Goal: Check status: Check status

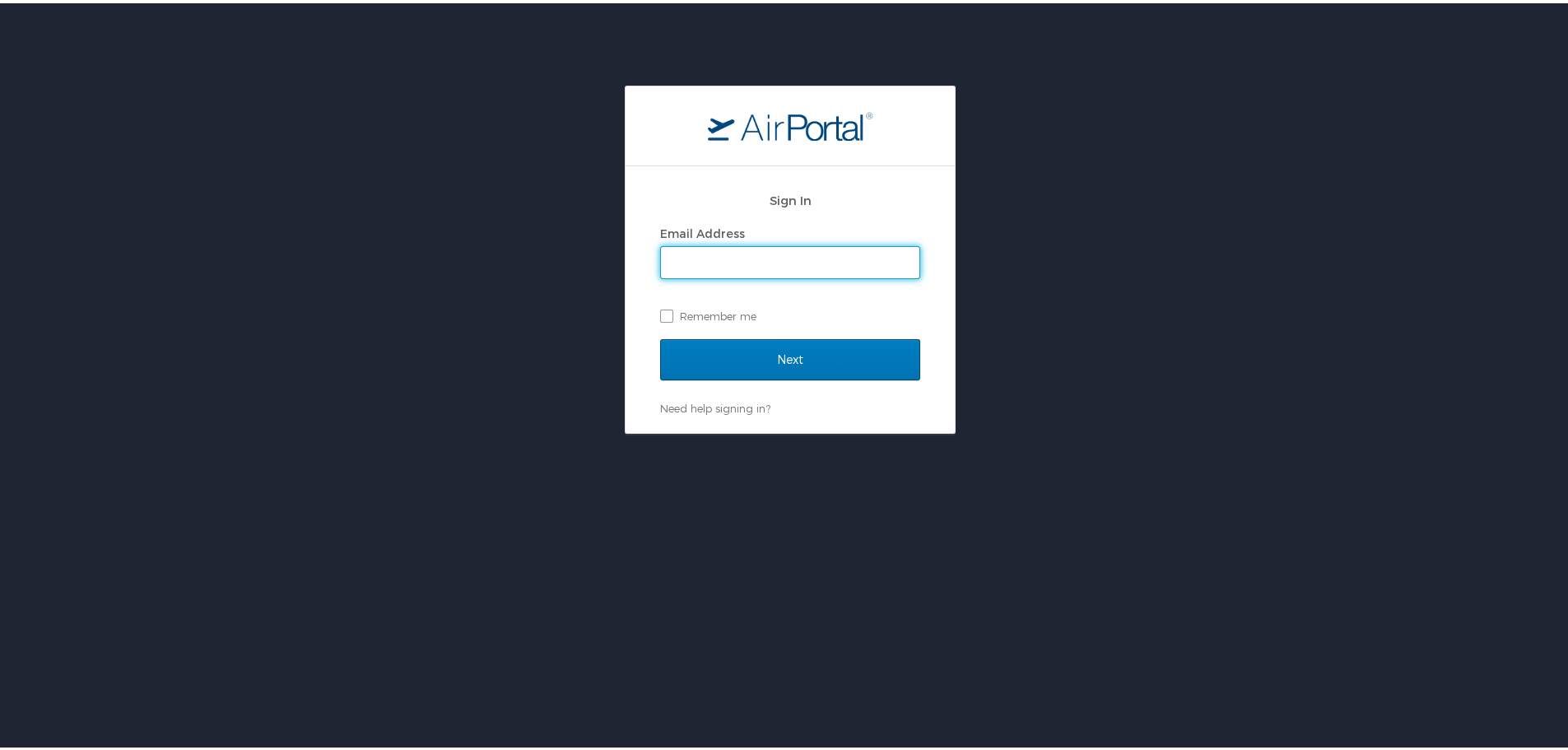
type input "tjohns@susla.edu"
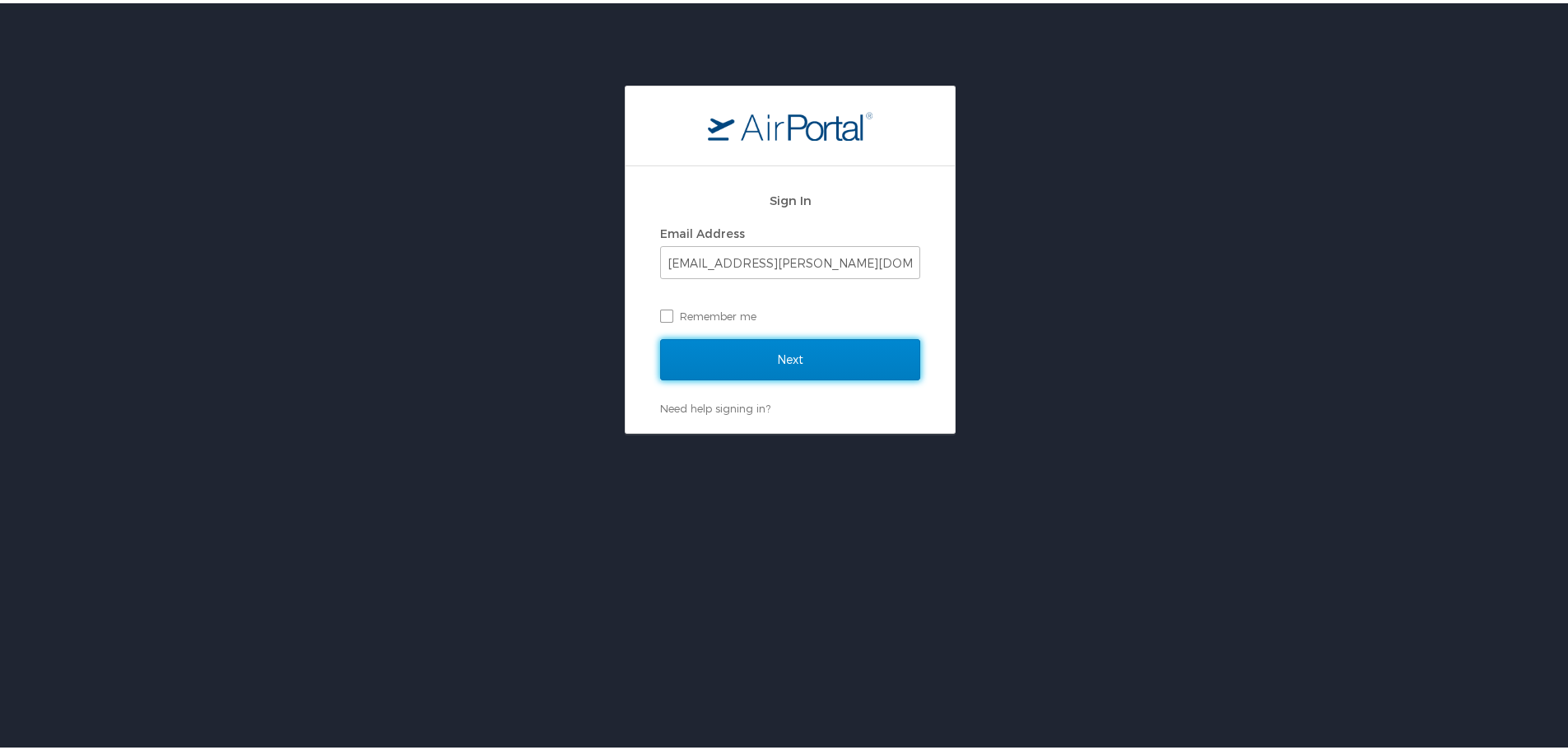
click at [792, 355] on input "Next" at bounding box center [790, 356] width 260 height 42
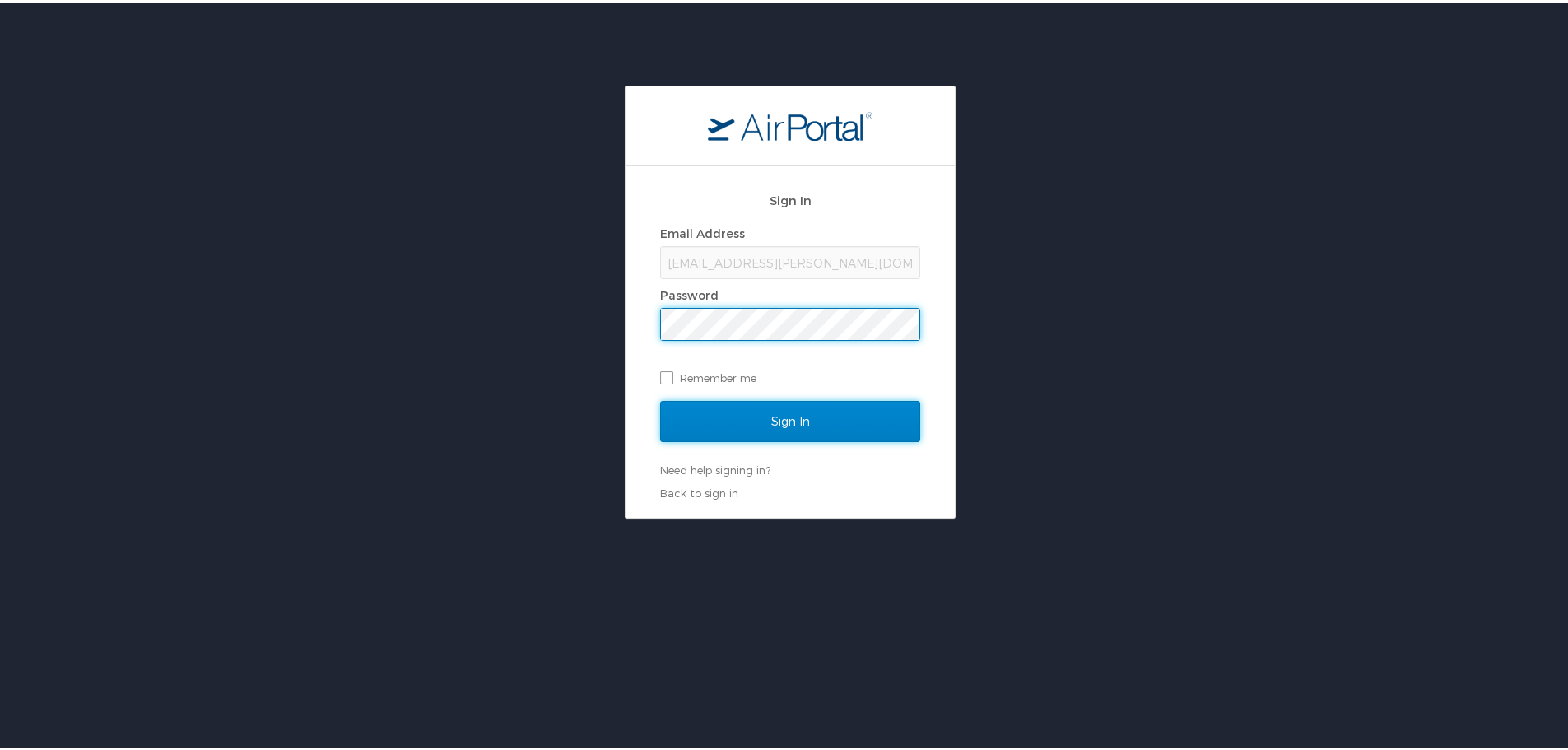
click at [765, 418] on input "Sign In" at bounding box center [790, 418] width 260 height 42
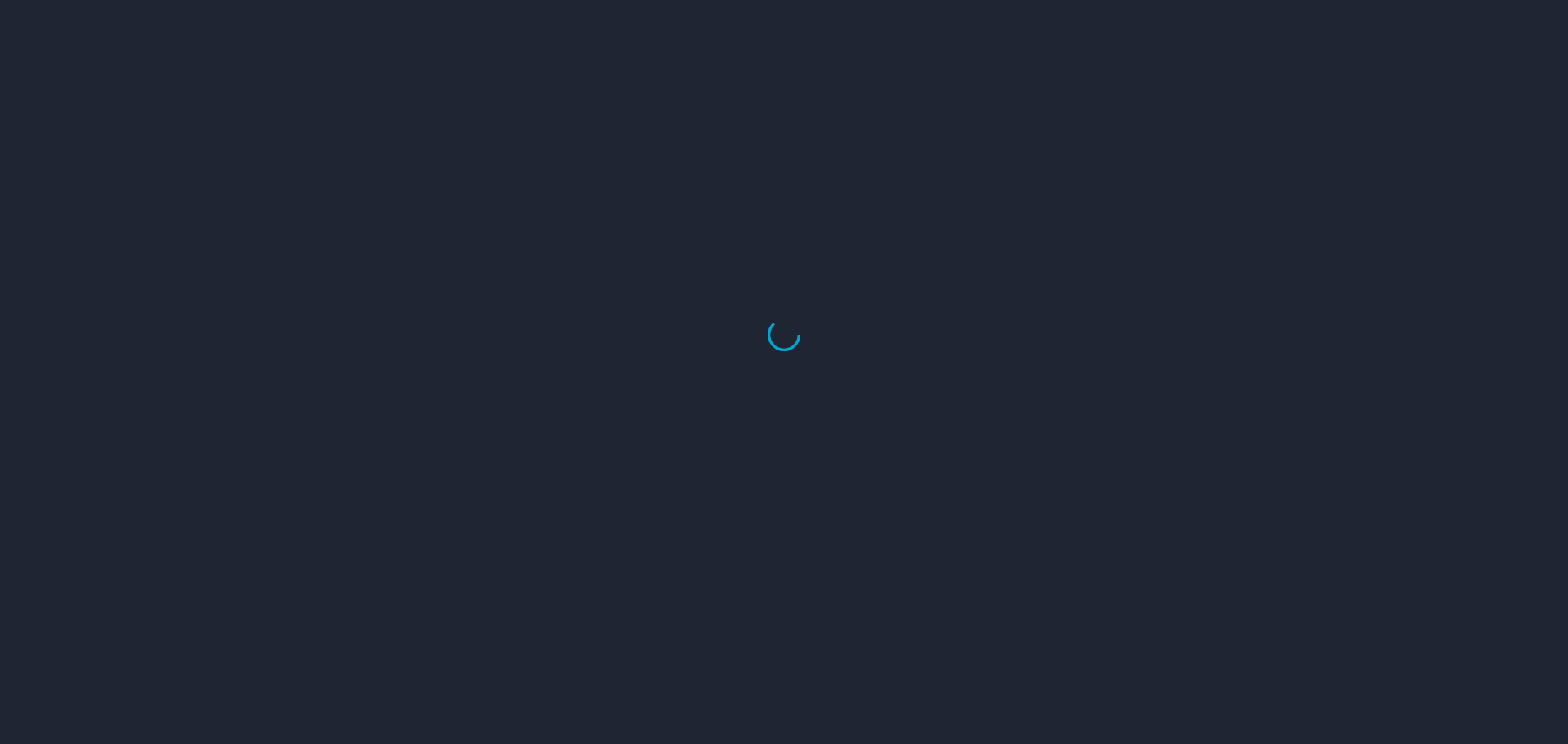
select select "US"
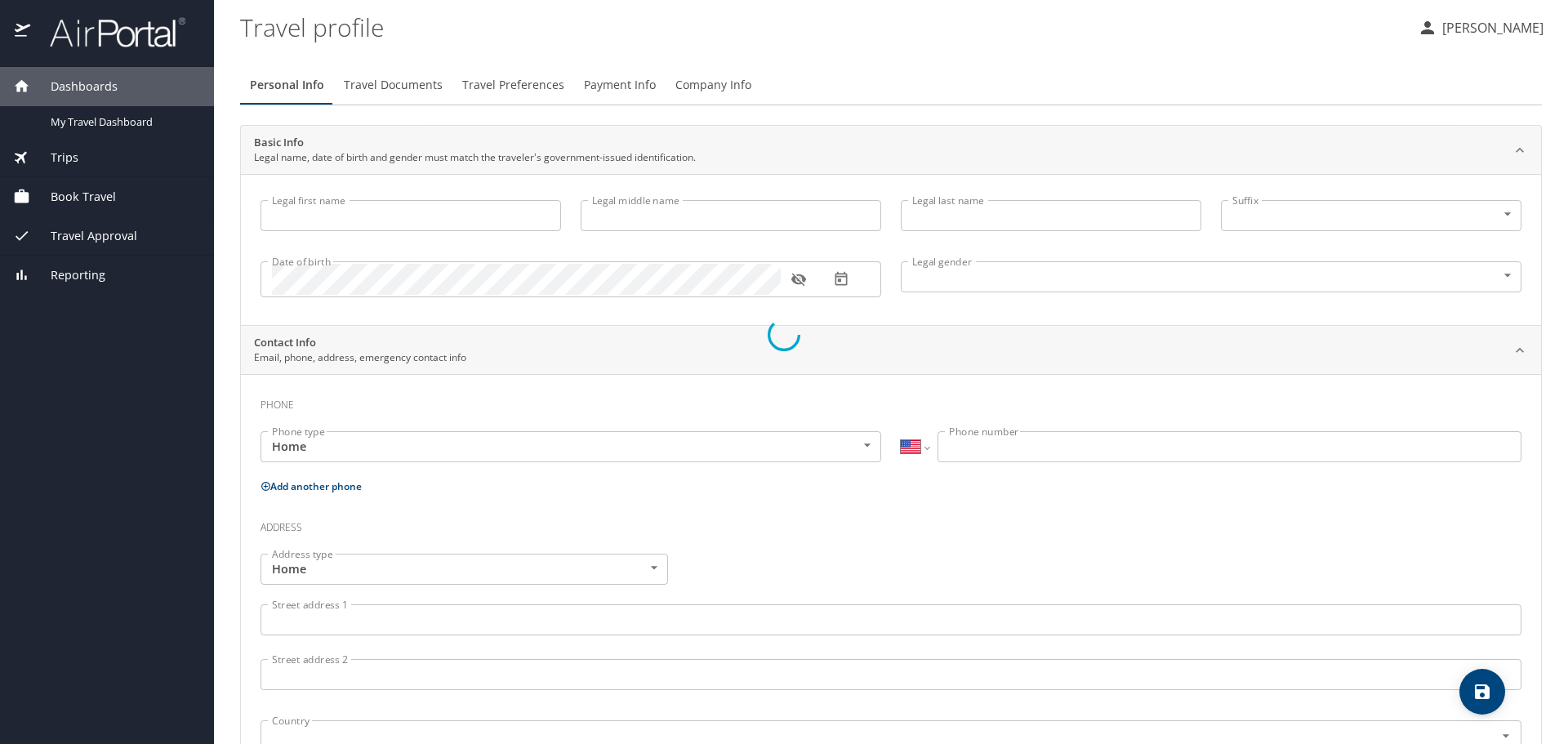
type input "Tabatha"
type input "Johns"
type input "Female"
type input "January"
type input "Morris"
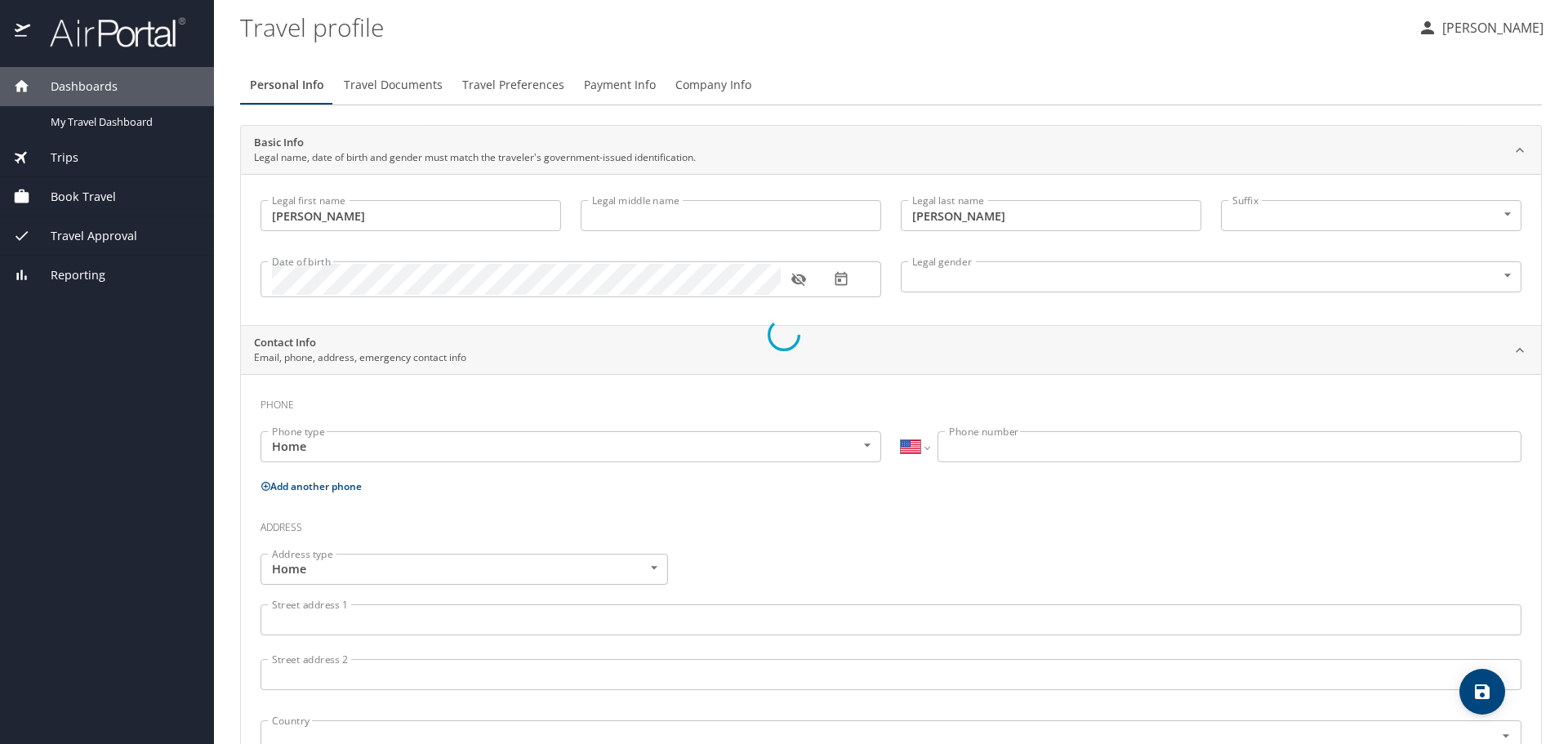
select select "NL"
type input "88344507"
select select "US"
select select "NL"
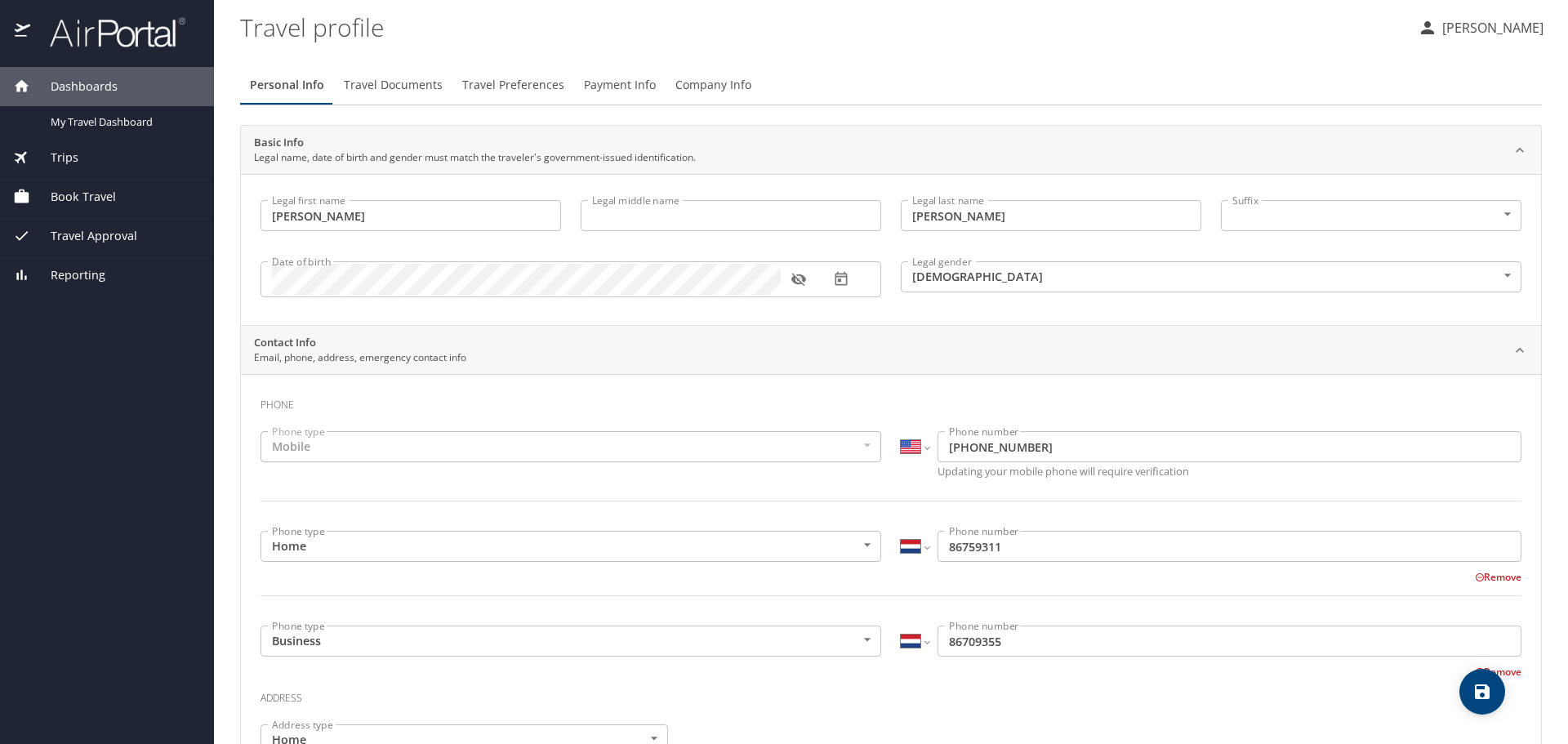
click at [85, 234] on span "Travel Approval" at bounding box center [83, 236] width 107 height 18
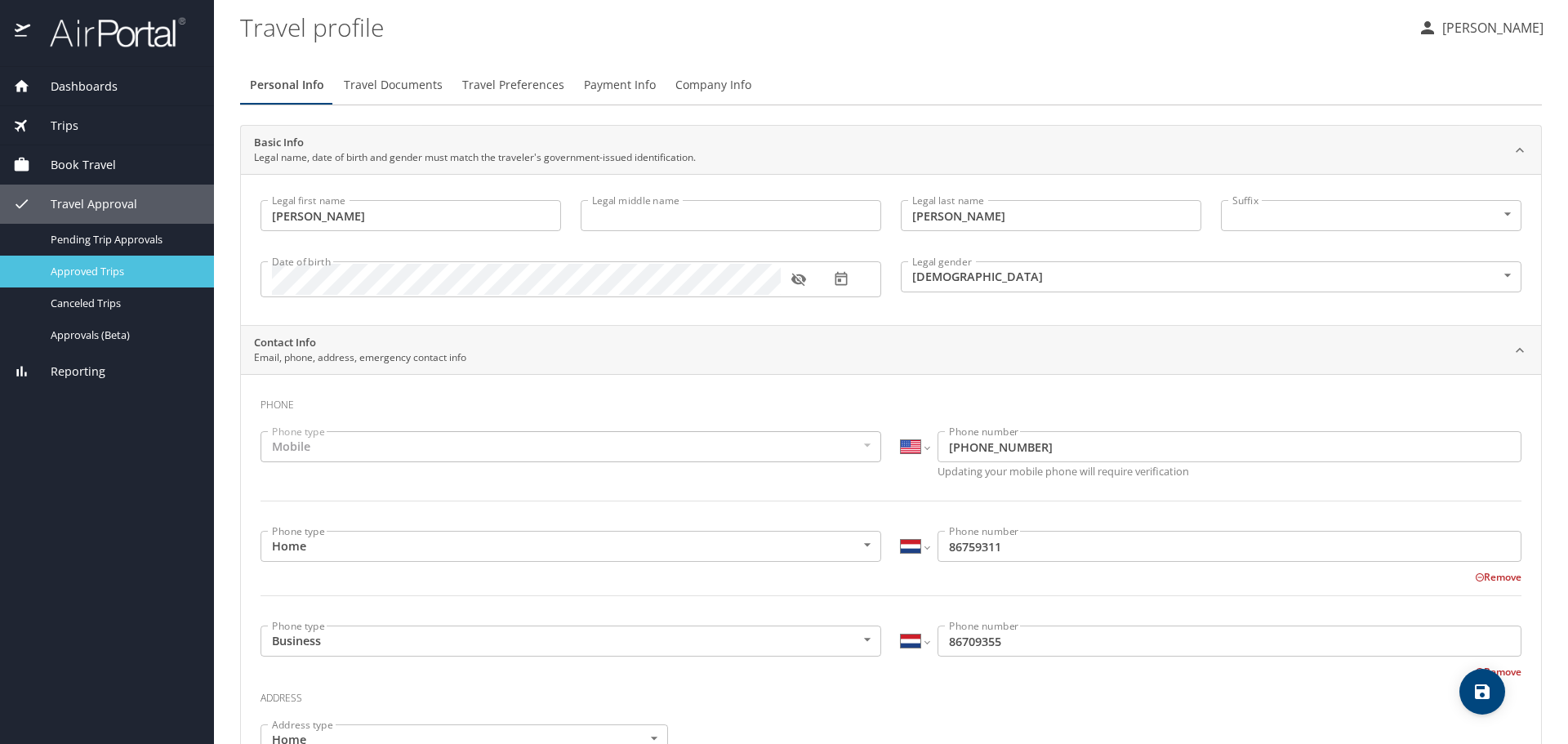
click at [82, 268] on span "Approved Trips" at bounding box center [122, 271] width 144 height 15
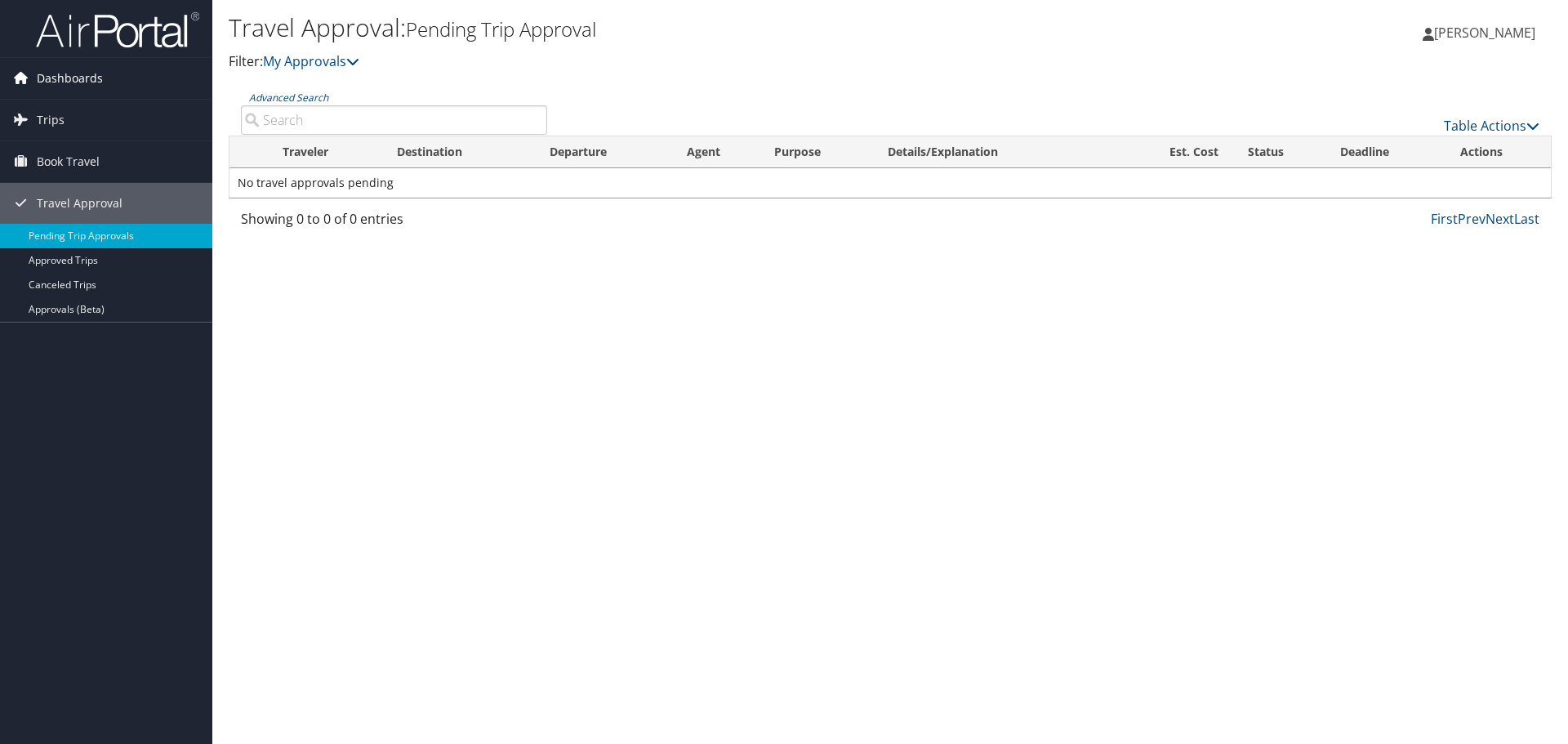
click at [66, 75] on span "Dashboards" at bounding box center [70, 78] width 66 height 41
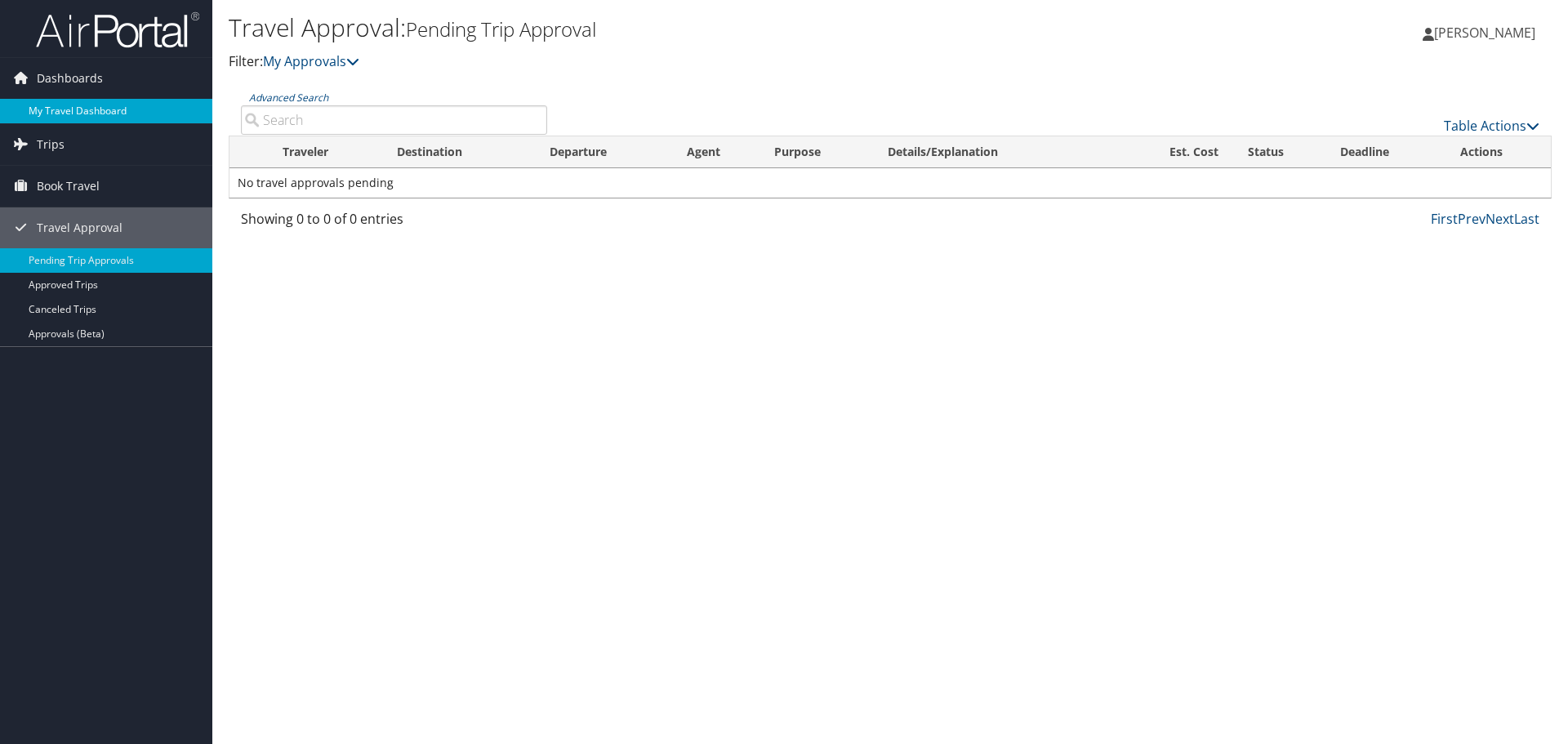
click at [69, 111] on link "My Travel Dashboard" at bounding box center [106, 110] width 212 height 24
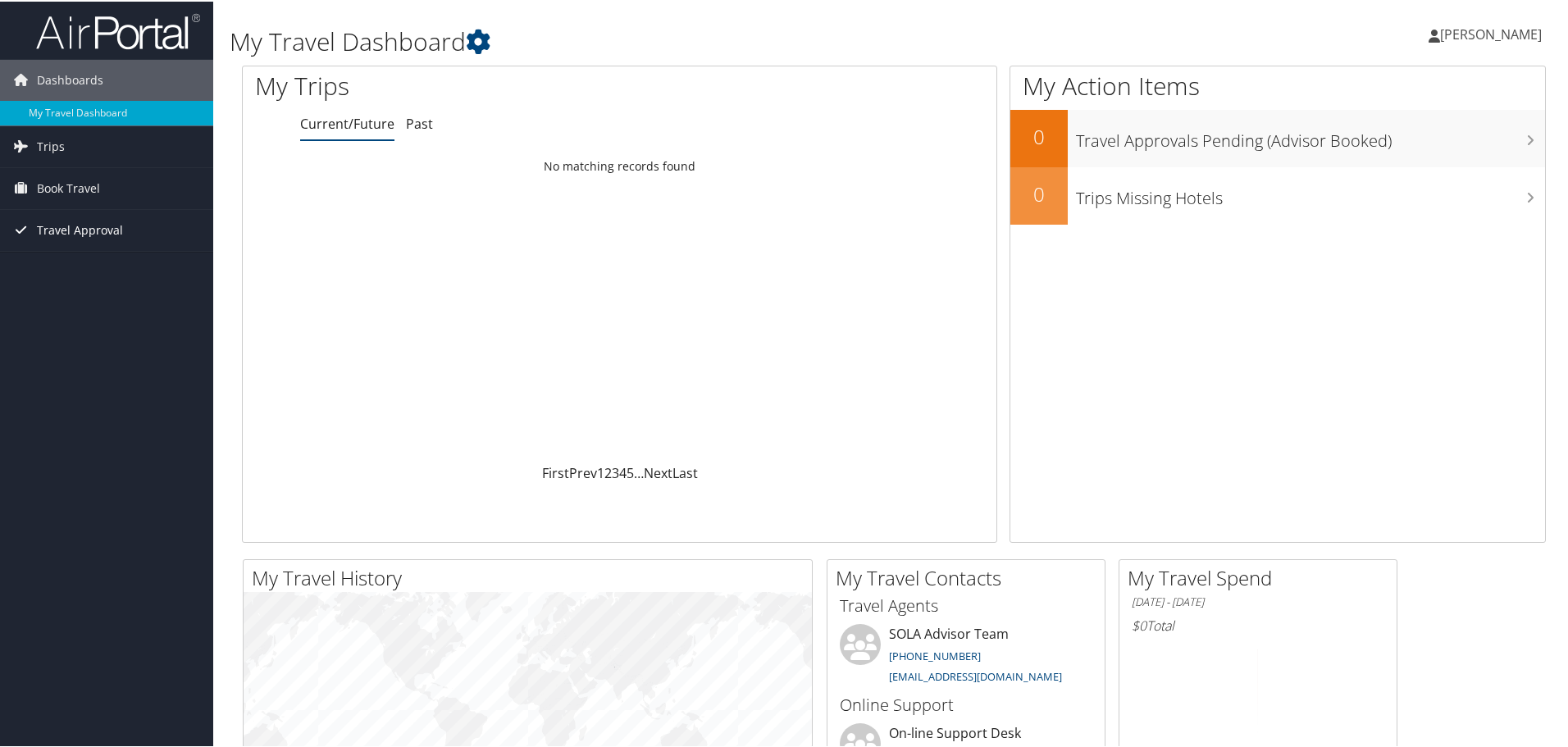
click at [80, 226] on span "Travel Approval" at bounding box center [80, 229] width 86 height 41
click at [69, 288] on link "Approved Trips" at bounding box center [106, 286] width 213 height 25
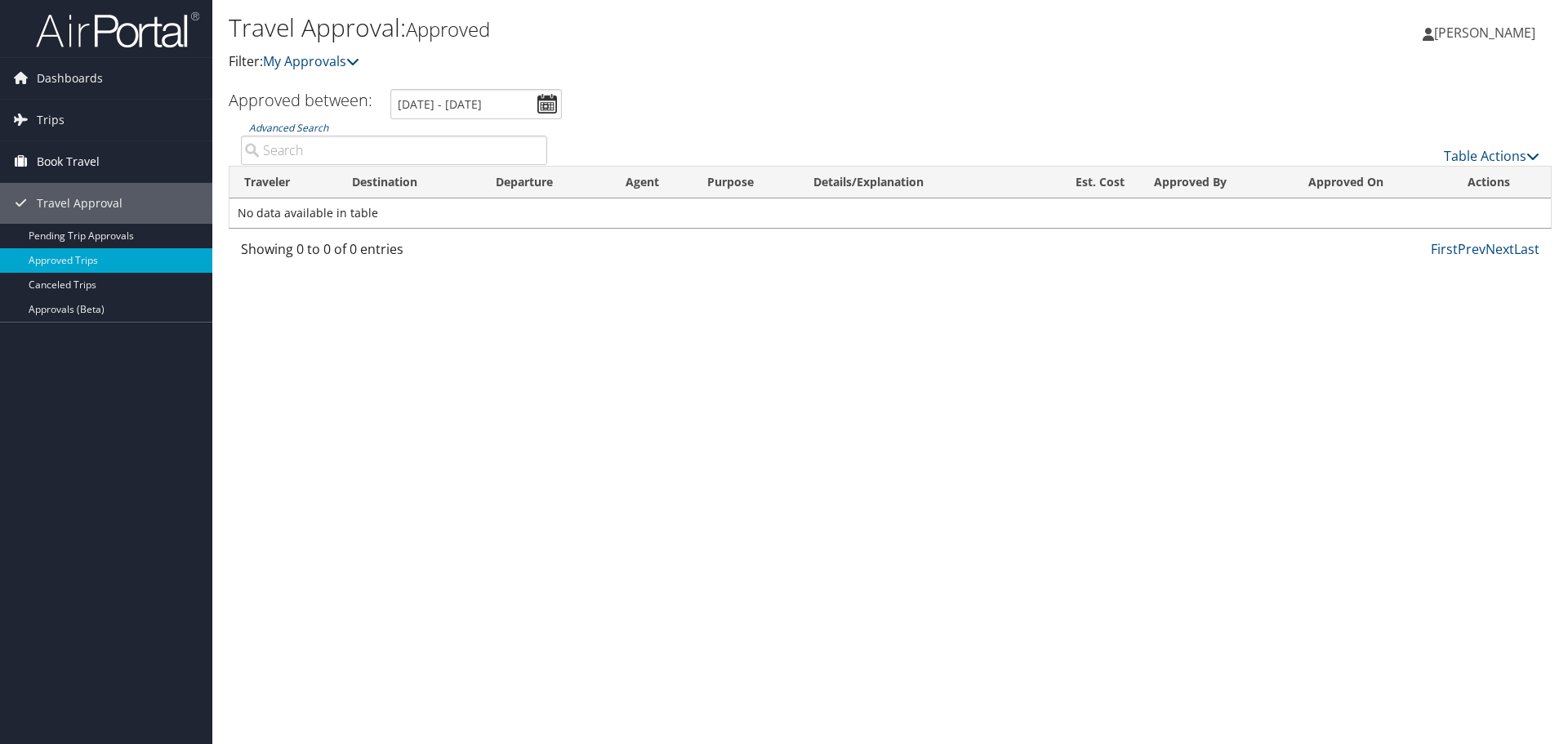
click at [73, 153] on span "Book Travel" at bounding box center [68, 162] width 63 height 41
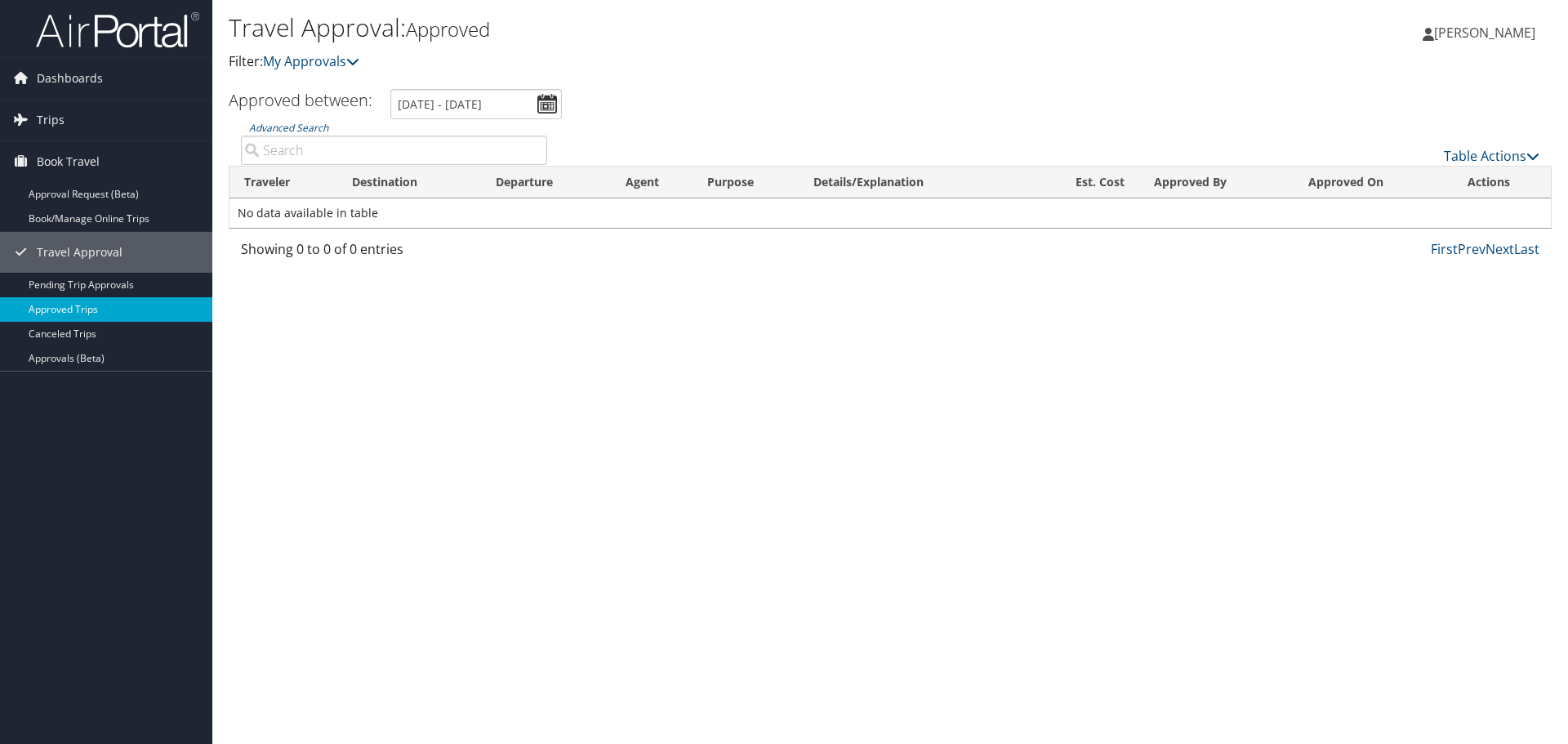
click at [75, 306] on link "Approved Trips" at bounding box center [106, 309] width 212 height 24
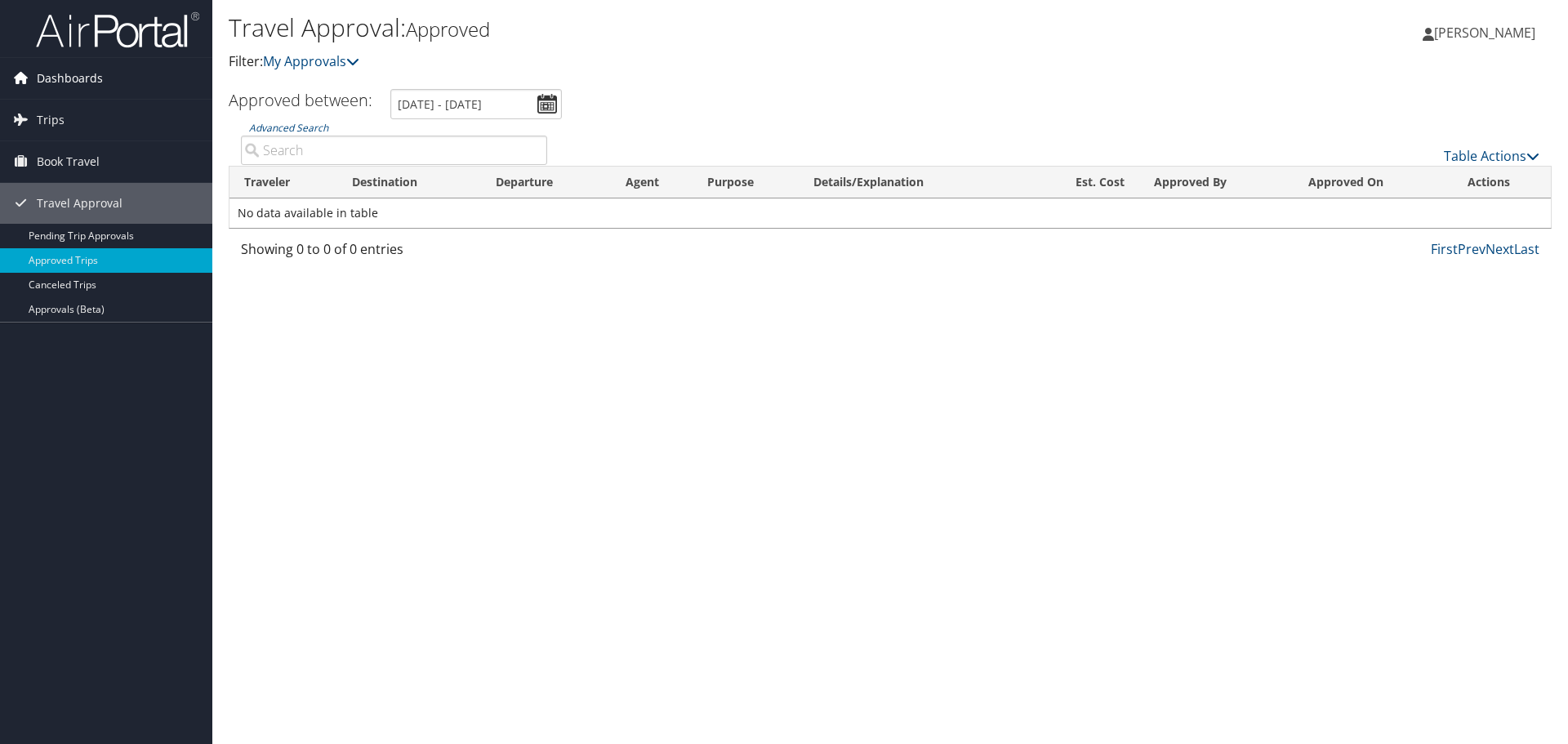
click at [26, 77] on icon at bounding box center [20, 77] width 24 height 24
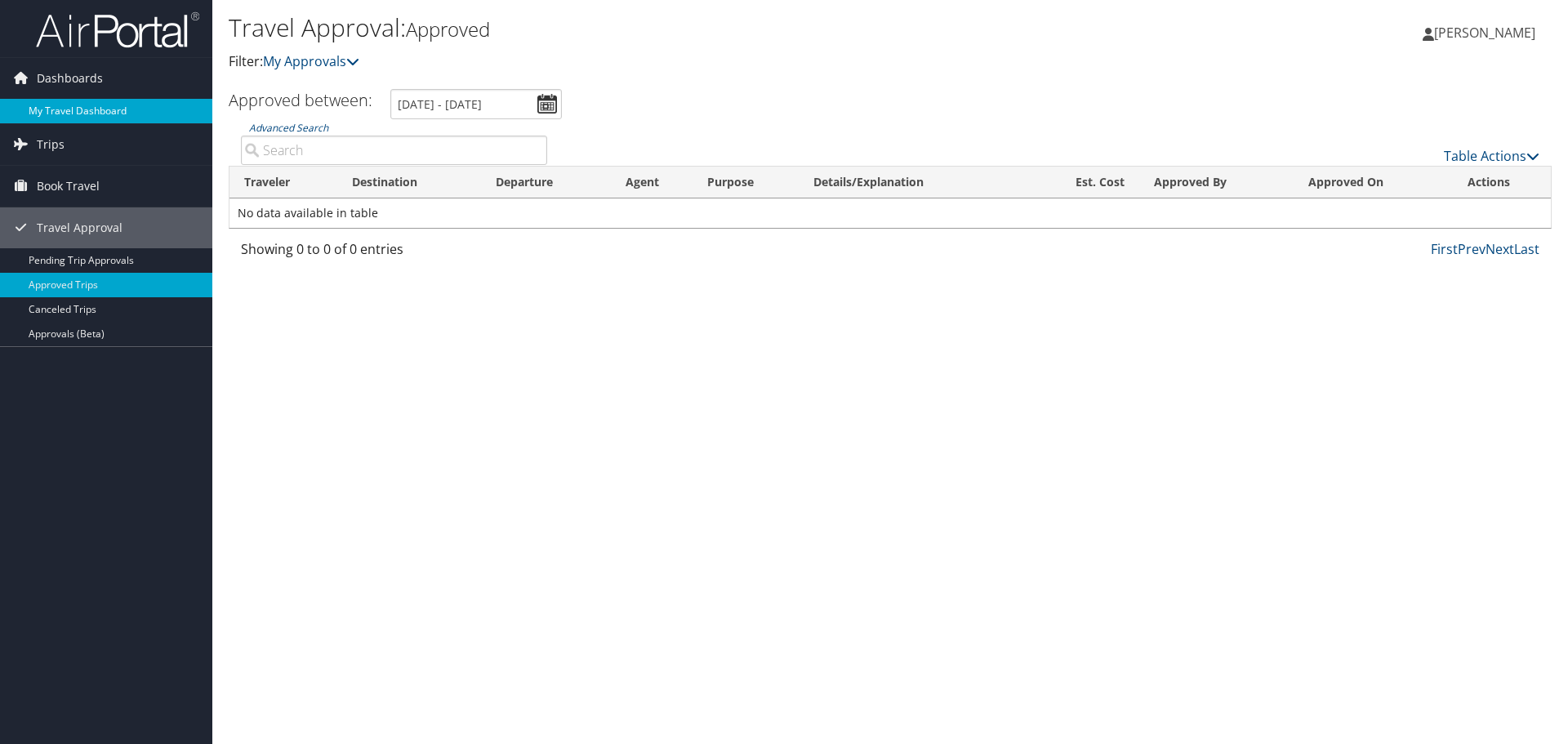
click at [78, 111] on link "My Travel Dashboard" at bounding box center [106, 110] width 212 height 24
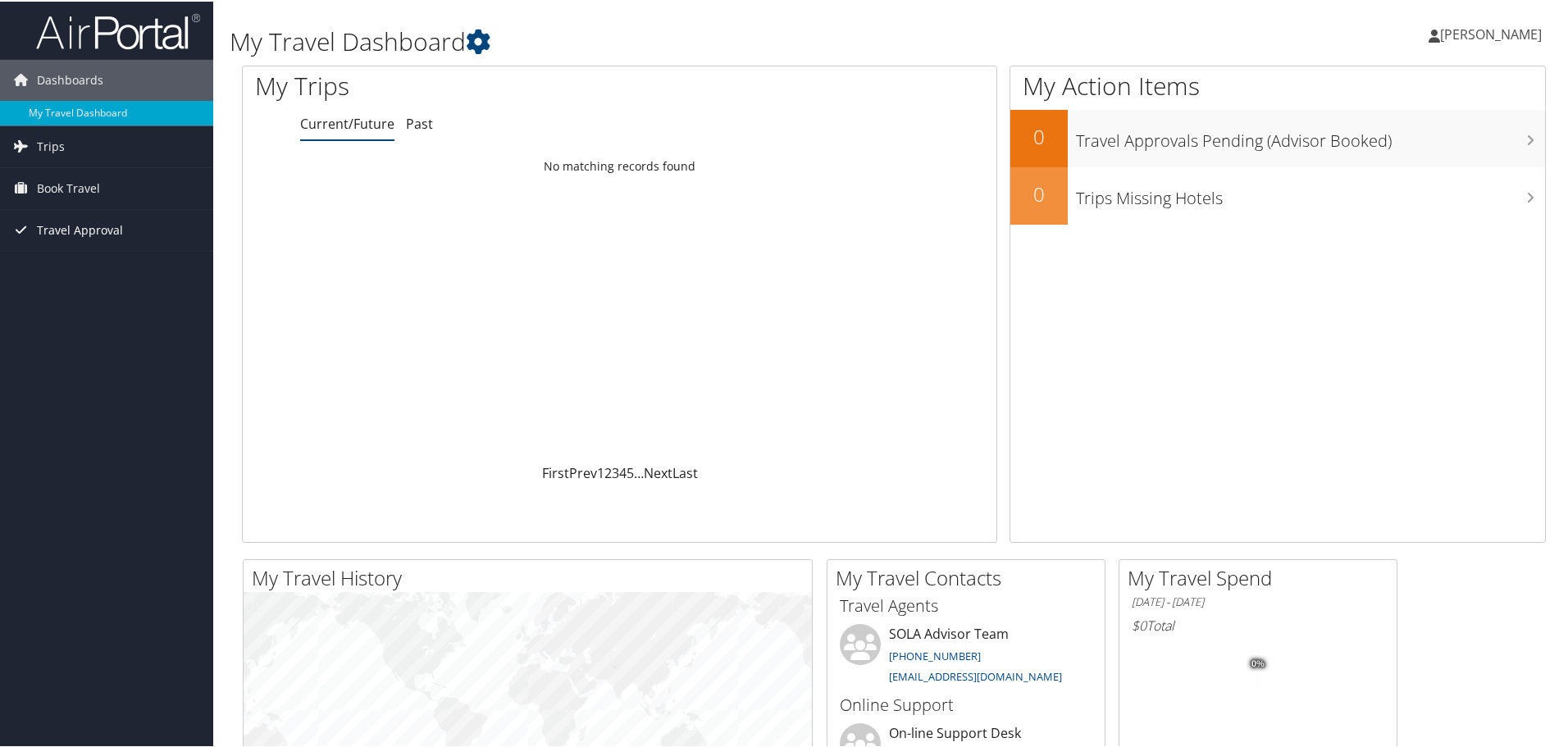
click at [90, 228] on span "Travel Approval" at bounding box center [80, 229] width 86 height 41
click at [72, 258] on link "Pending Trip Approvals" at bounding box center [106, 261] width 213 height 25
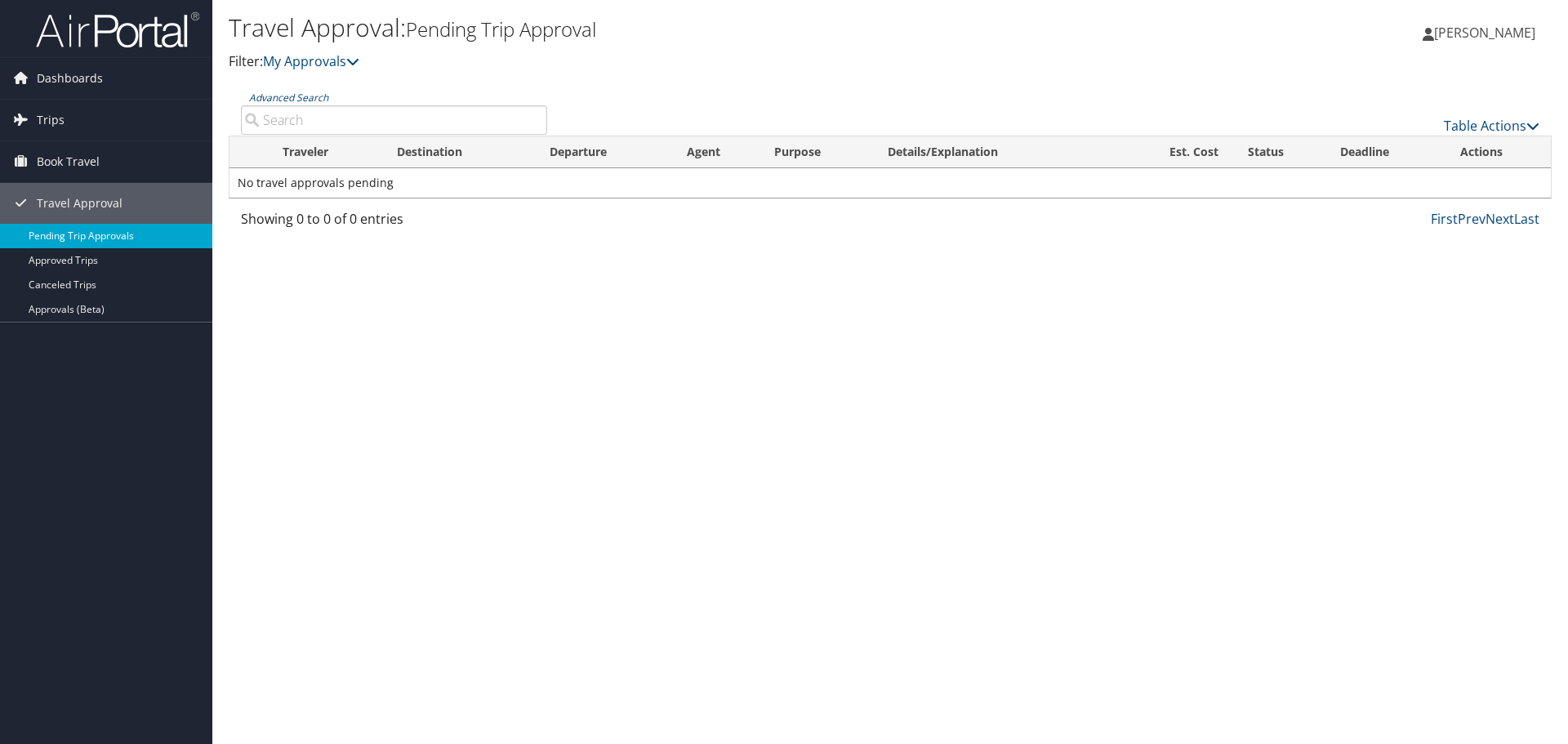
click at [80, 226] on link "Pending Trip Approvals" at bounding box center [106, 236] width 212 height 24
